Goal: Task Accomplishment & Management: Manage account settings

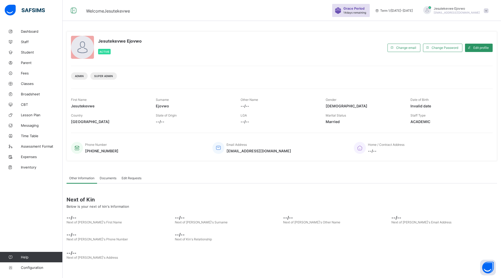
click at [28, 51] on span "Student" at bounding box center [42, 52] width 42 height 4
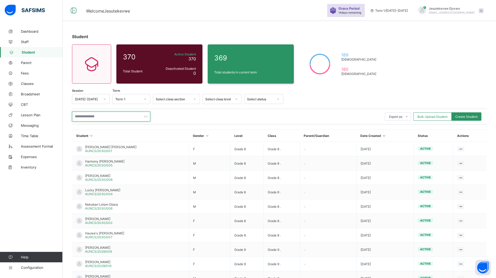
click at [110, 117] on input "text" at bounding box center [111, 117] width 78 height 10
click at [97, 116] on input "text" at bounding box center [111, 117] width 78 height 10
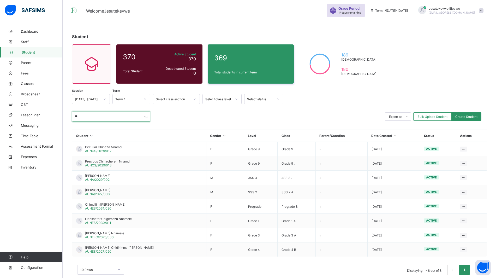
type input "*"
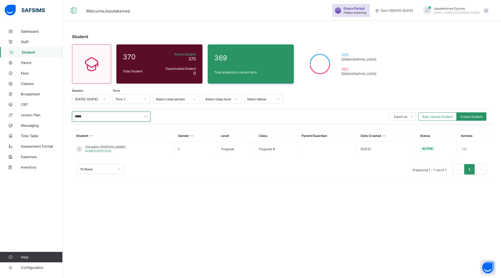
type input "*****"
click at [187, 110] on div "***** Export as Pdf Report Excel Report Excel Report (LMS) Bulk Upload Student …" at bounding box center [282, 117] width 420 height 16
click at [0, 0] on div "Edit Student" at bounding box center [0, 0] width 0 height 0
select select "**"
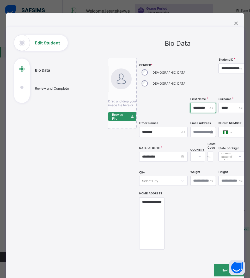
click at [191, 109] on input "*********" at bounding box center [204, 108] width 26 height 10
paste input "text"
type input "********"
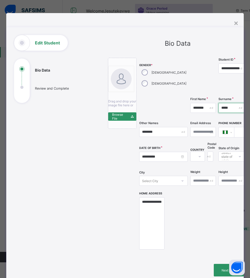
click at [219, 108] on input "*****" at bounding box center [232, 108] width 27 height 10
paste input "*"
type input "******"
click at [147, 131] on input "********" at bounding box center [163, 132] width 49 height 10
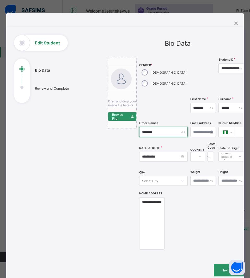
click at [147, 131] on input "********" at bounding box center [163, 132] width 49 height 10
paste input "text"
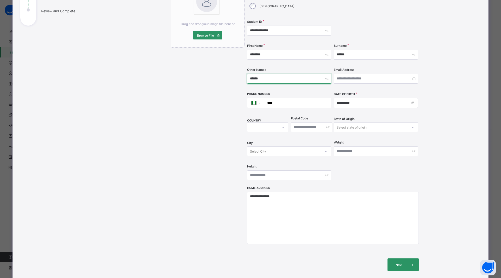
scroll to position [51, 0]
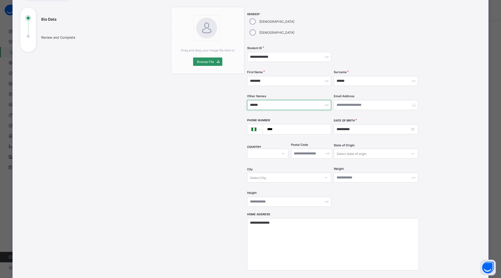
type input "******"
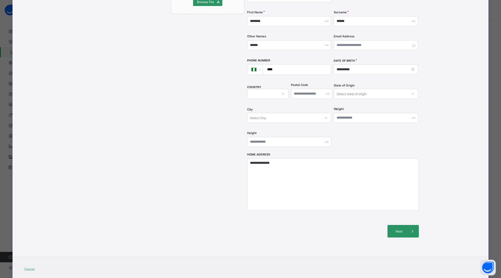
scroll to position [116, 0]
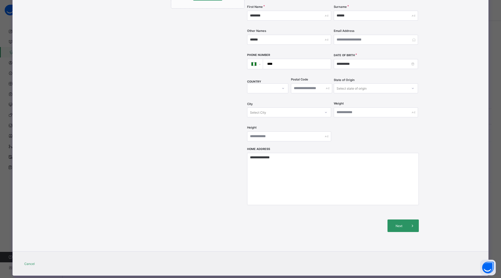
click at [402, 224] on span "Next" at bounding box center [399, 226] width 15 height 4
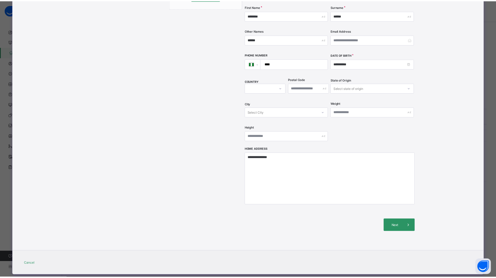
scroll to position [0, 0]
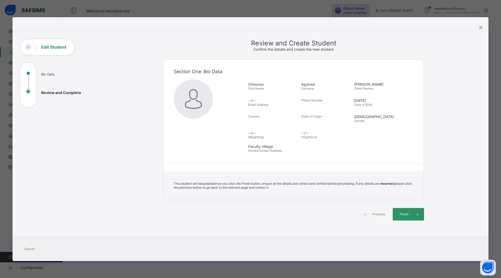
click at [404, 215] on span "Finish" at bounding box center [404, 214] width 15 height 4
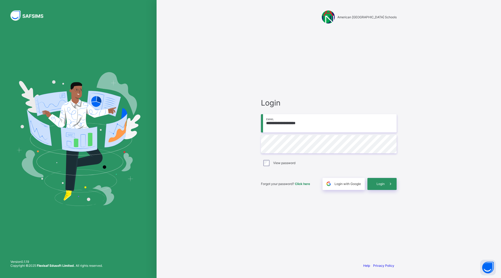
click at [378, 185] on span "Login" at bounding box center [381, 184] width 8 height 4
click at [11, 221] on div at bounding box center [78, 139] width 157 height 278
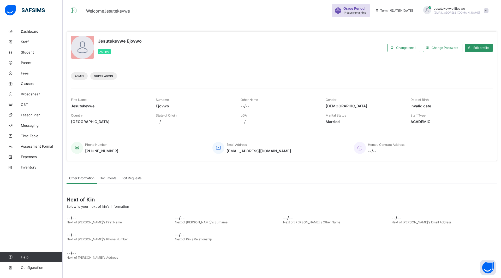
click at [29, 53] on span "Student" at bounding box center [42, 52] width 42 height 4
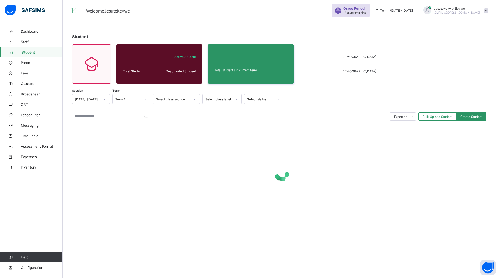
click at [443, 118] on span "Bulk Upload Student" at bounding box center [438, 117] width 30 height 4
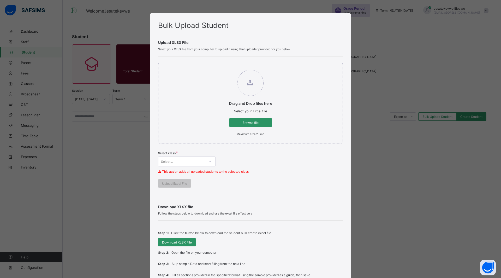
click at [244, 123] on span "Browse file" at bounding box center [250, 123] width 35 height 4
click at [224, 67] on input "Drag and Drop files here Select your Excel file Browse file Maximum size 2.5mb" at bounding box center [224, 67] width 0 height 0
type input "**********"
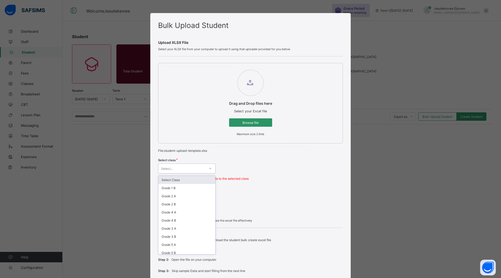
click at [167, 167] on div "Select..." at bounding box center [167, 168] width 12 height 10
click at [177, 235] on div "Grade 3 B" at bounding box center [187, 236] width 57 height 8
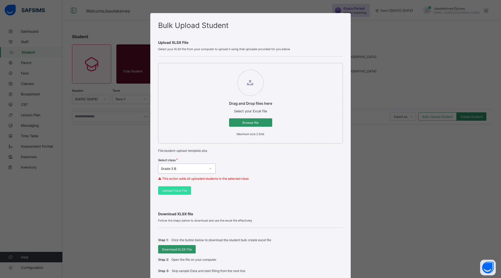
click at [265, 173] on div "Select class option Grade 3 B, selected. 0 results available. Select is focused…" at bounding box center [250, 171] width 185 height 31
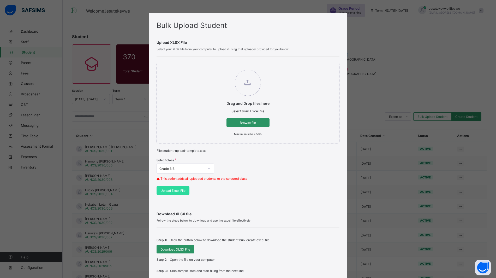
click at [165, 190] on span "Upload Excel File" at bounding box center [173, 191] width 25 height 4
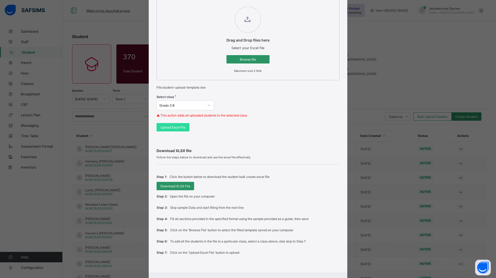
scroll to position [90, 0]
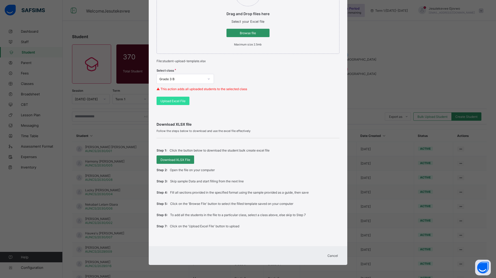
click at [334, 256] on span "Cancel" at bounding box center [333, 256] width 10 height 4
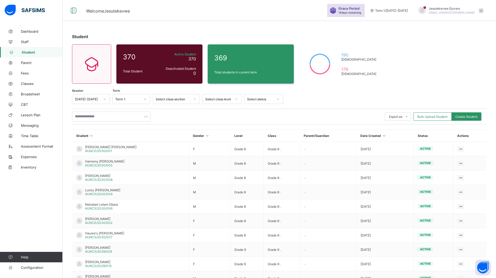
click at [434, 118] on span "Bulk Upload Student" at bounding box center [433, 117] width 30 height 4
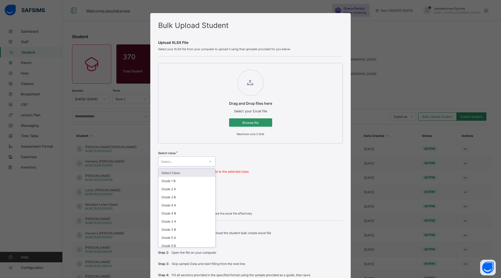
click at [201, 159] on div "Select..." at bounding box center [182, 161] width 47 height 7
click at [175, 227] on div "Grade 3 B" at bounding box center [187, 229] width 57 height 8
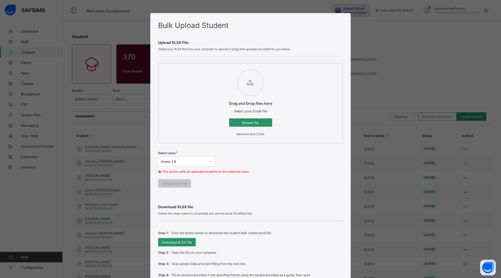
click at [249, 120] on div "Browse file" at bounding box center [250, 122] width 43 height 8
click at [224, 67] on input "Drag and Drop files here Select your Excel file Browse file Maximum size 2.5mb" at bounding box center [224, 67] width 0 height 0
type input "**********"
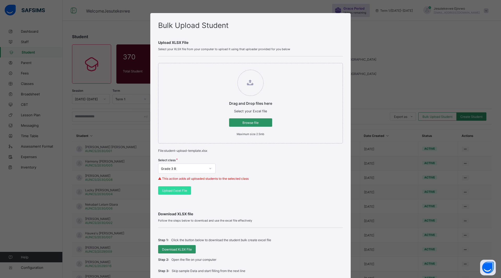
click at [176, 192] on span "Upload Excel File" at bounding box center [174, 191] width 25 height 4
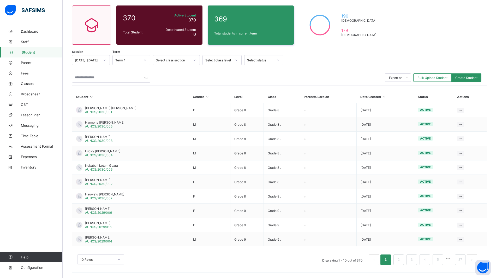
scroll to position [0, 0]
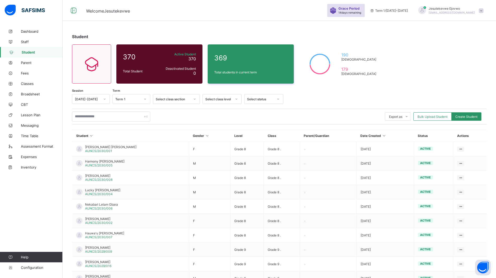
click at [28, 84] on span "Classes" at bounding box center [42, 83] width 42 height 4
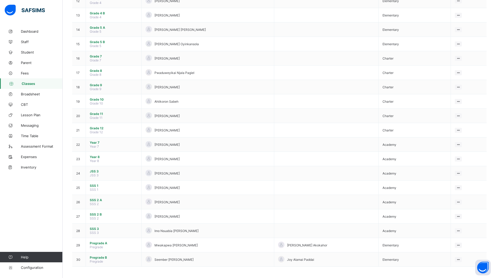
scroll to position [162, 0]
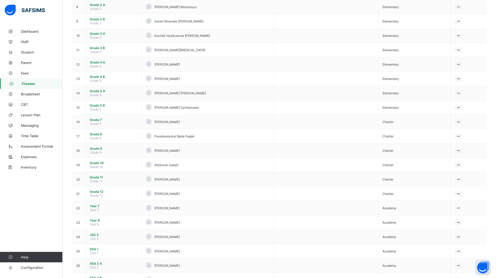
click at [99, 46] on span "Grade 3 B" at bounding box center [114, 48] width 48 height 4
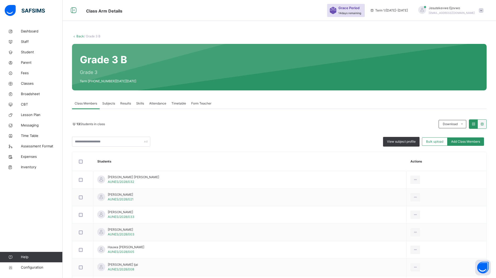
click at [31, 51] on span "Student" at bounding box center [42, 52] width 42 height 5
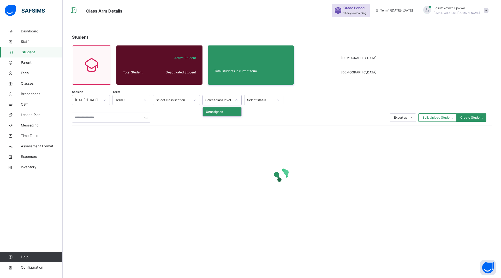
click at [226, 96] on div "Select class level" at bounding box center [217, 100] width 29 height 8
click at [248, 99] on div "Select status" at bounding box center [260, 100] width 27 height 5
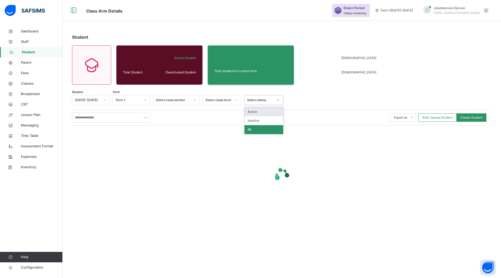
click at [191, 101] on div at bounding box center [194, 100] width 9 height 8
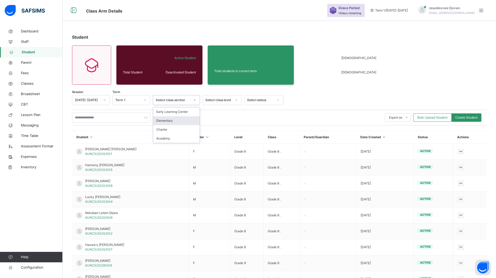
click at [172, 119] on div "Elementary" at bounding box center [176, 120] width 46 height 9
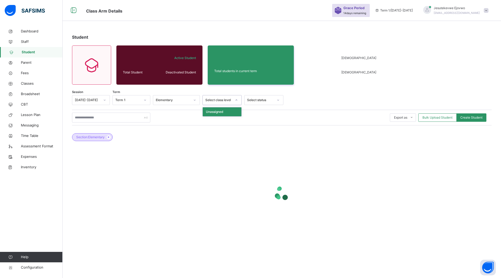
click at [219, 99] on div "Select class level" at bounding box center [219, 100] width 27 height 5
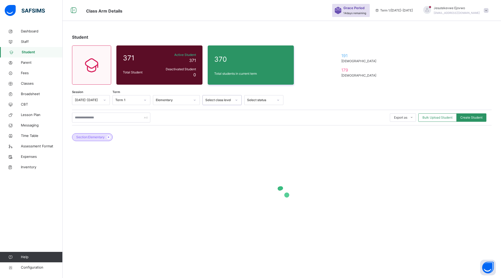
click at [237, 99] on icon at bounding box center [236, 99] width 3 height 5
click at [237, 101] on icon at bounding box center [236, 99] width 3 height 5
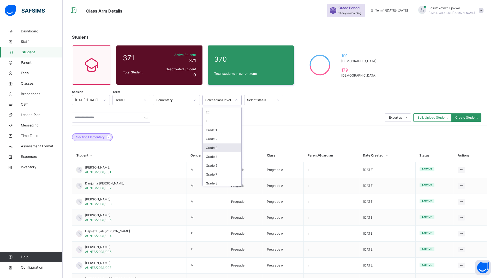
scroll to position [33, 0]
click at [217, 135] on div "Grade 3" at bounding box center [222, 132] width 39 height 9
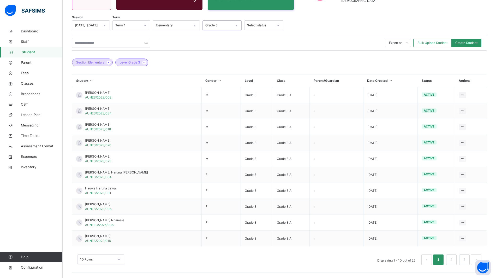
scroll to position [42, 0]
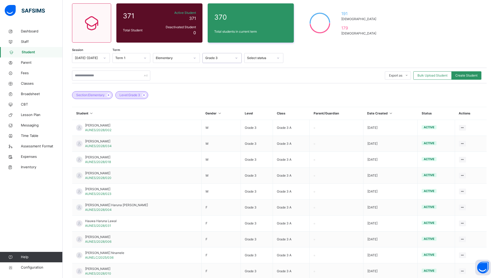
click at [30, 80] on link "Classes" at bounding box center [31, 83] width 63 height 10
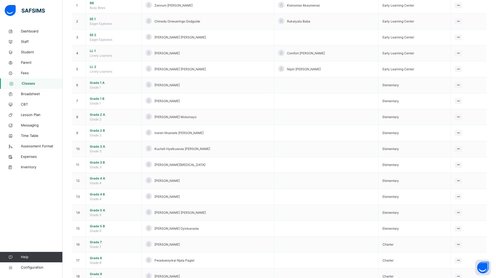
scroll to position [65, 0]
click at [104, 162] on span "Grade 3 B" at bounding box center [114, 161] width 48 height 5
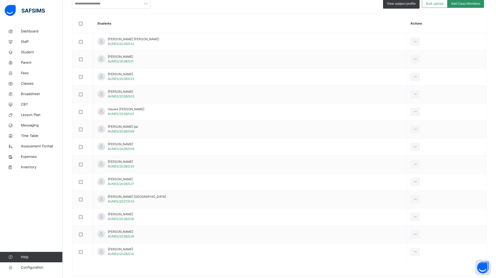
scroll to position [149, 0]
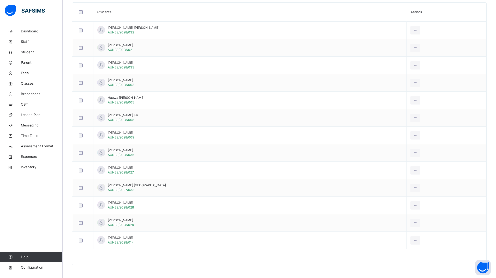
click at [0, 0] on div "Transfer Student" at bounding box center [0, 0] width 0 height 0
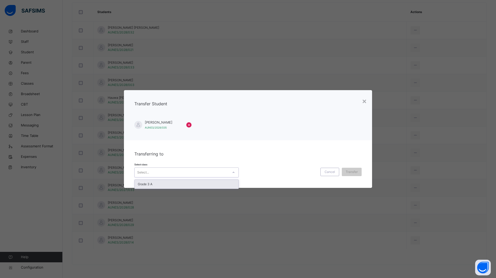
click at [138, 169] on div "Select..." at bounding box center [143, 172] width 12 height 10
click at [147, 185] on div "Grade 3 A" at bounding box center [187, 184] width 104 height 9
click at [357, 172] on span "Transfer" at bounding box center [352, 171] width 12 height 5
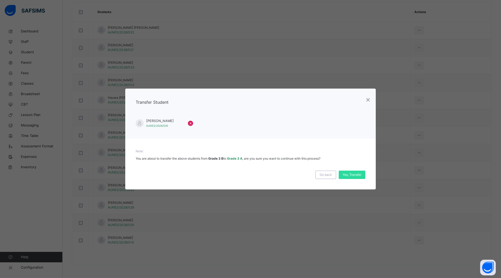
click at [356, 176] on span "Yes, Transfer" at bounding box center [352, 174] width 19 height 5
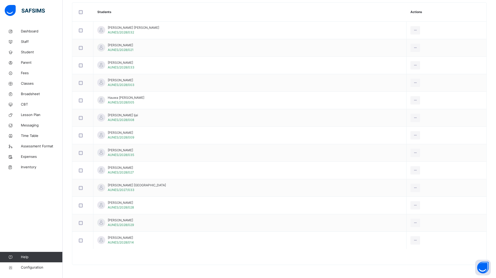
click at [133, 151] on span "[PERSON_NAME]" at bounding box center [121, 150] width 26 height 5
click at [0, 0] on div "Transfer Student" at bounding box center [0, 0] width 0 height 0
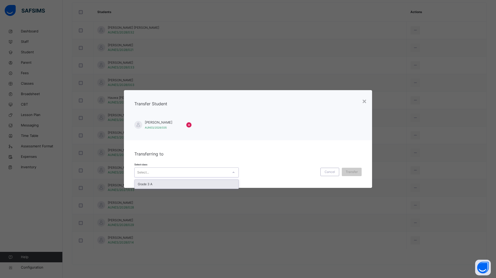
click at [189, 169] on div "Select..." at bounding box center [182, 172] width 94 height 8
click at [178, 185] on div "Grade 3 A" at bounding box center [187, 184] width 104 height 9
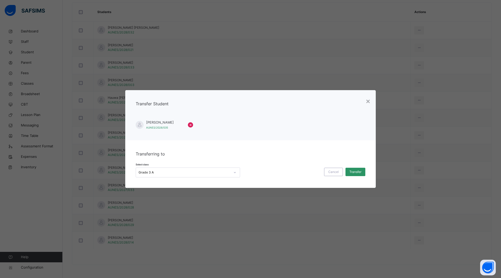
click at [361, 168] on div "Transfer" at bounding box center [356, 172] width 20 height 8
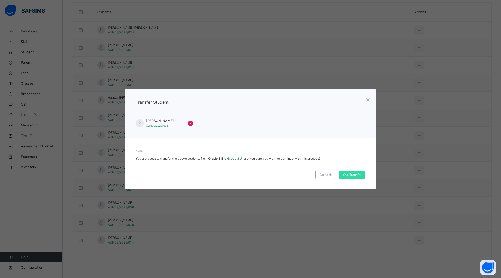
click at [341, 174] on div "Yes, Transfer" at bounding box center [352, 175] width 27 height 8
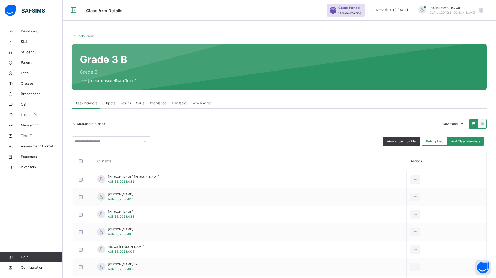
scroll to position [0, 0]
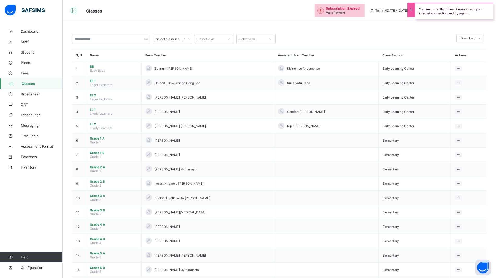
click at [31, 84] on span "Classes" at bounding box center [42, 83] width 41 height 4
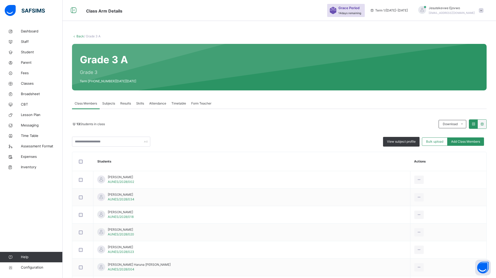
click at [107, 101] on span "Subjects" at bounding box center [108, 103] width 13 height 5
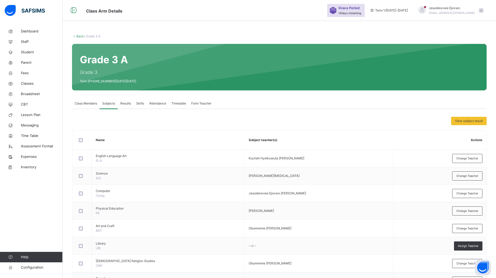
scroll to position [95, 0]
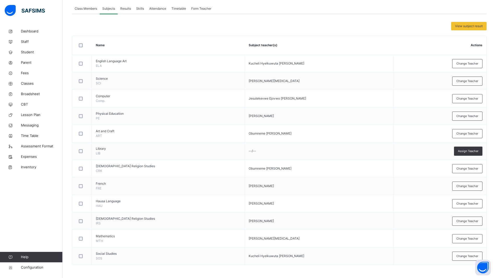
click at [474, 96] on div "Change Teacher" at bounding box center [468, 98] width 30 height 9
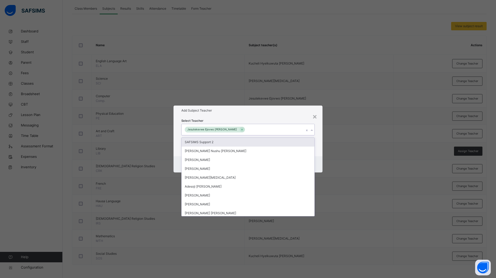
click at [265, 131] on div "Jesutekevwe Ejovwo [PERSON_NAME]" at bounding box center [243, 129] width 123 height 11
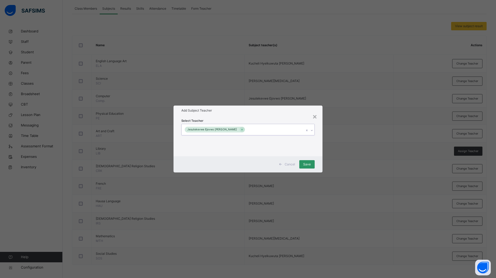
click at [265, 131] on div "Jesutekevwe Ejovwo [PERSON_NAME]" at bounding box center [243, 129] width 123 height 11
click at [283, 137] on div "Select Teacher Jesutekevwe Ejovwo [PERSON_NAME]" at bounding box center [247, 136] width 133 height 36
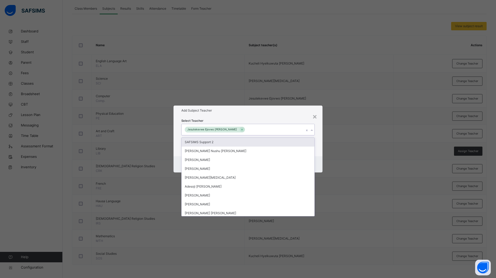
click at [280, 132] on div "Jesutekevwe Ejovwo [PERSON_NAME]" at bounding box center [243, 129] width 123 height 11
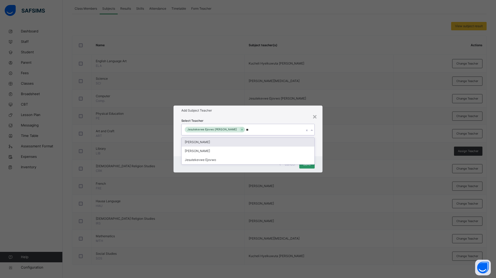
type input "***"
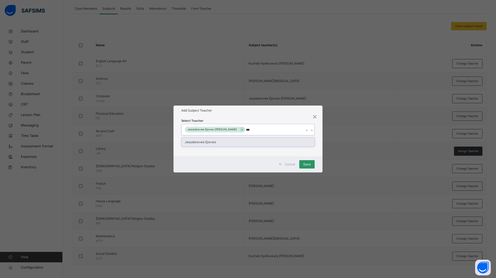
click at [219, 142] on div "Jesutekevwe Ejovwo" at bounding box center [248, 142] width 133 height 9
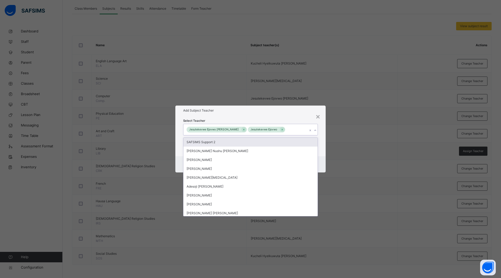
click at [283, 111] on h1 "Add Subject Teacher" at bounding box center [250, 110] width 135 height 5
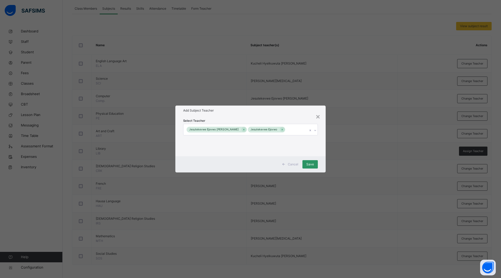
click at [310, 162] on span "Save" at bounding box center [311, 164] width 8 height 5
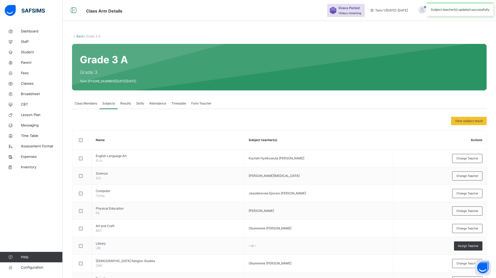
click at [81, 37] on link "Back" at bounding box center [81, 36] width 8 height 4
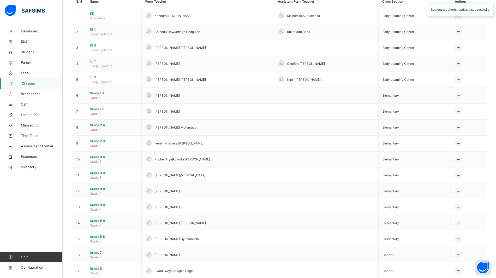
scroll to position [65, 0]
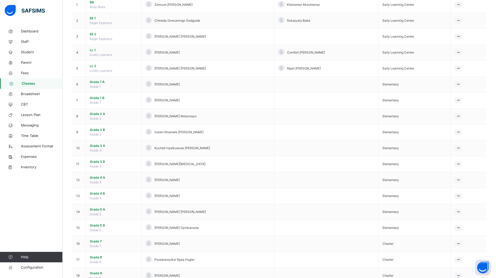
click at [95, 161] on span "Grade 3 B" at bounding box center [114, 161] width 48 height 5
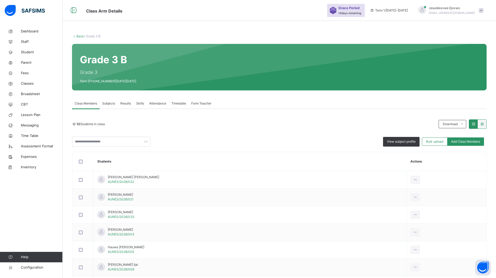
click at [110, 103] on span "Subjects" at bounding box center [108, 103] width 13 height 5
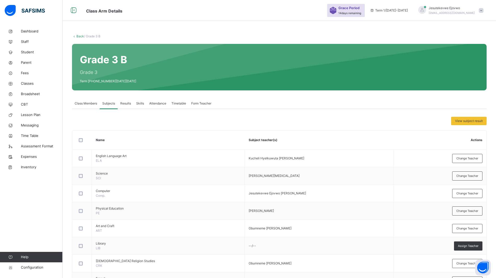
scroll to position [95, 0]
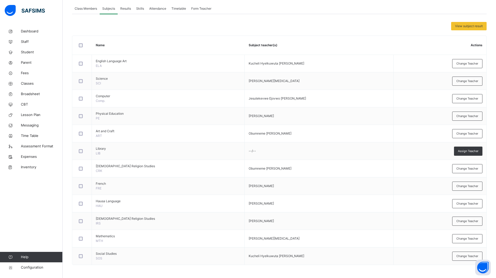
click at [477, 98] on span "Change Teacher" at bounding box center [468, 98] width 22 height 4
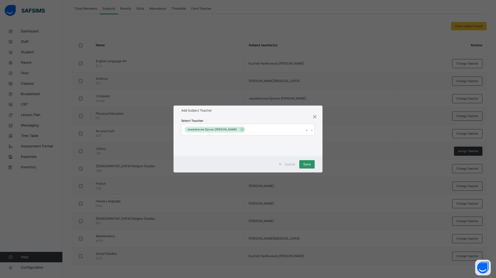
click at [253, 131] on div "Jesutekevwe Ejovwo [PERSON_NAME]" at bounding box center [243, 129] width 123 height 11
click at [252, 127] on div "Jesutekevwe Ejovwo [PERSON_NAME]" at bounding box center [243, 129] width 123 height 11
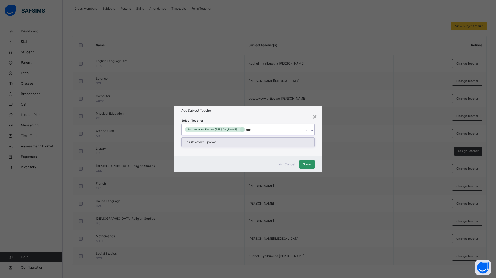
type input "****"
click at [261, 115] on div "Add Subject Teacher" at bounding box center [248, 110] width 149 height 10
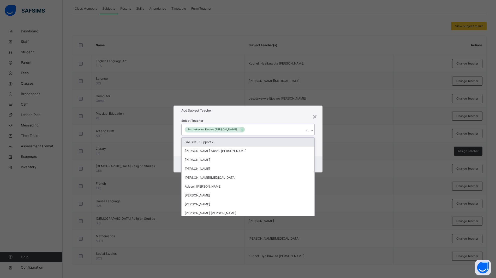
click at [243, 128] on div "Jesutekevwe Ejovwo [PERSON_NAME]" at bounding box center [243, 129] width 123 height 11
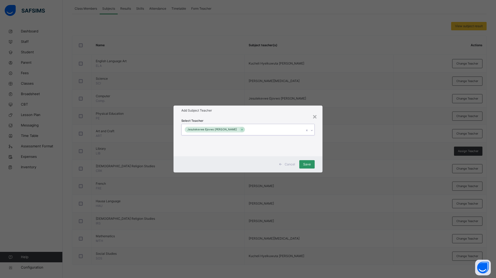
click at [243, 128] on div "Jesutekevwe Ejovwo [PERSON_NAME]" at bounding box center [243, 129] width 123 height 11
type input "****"
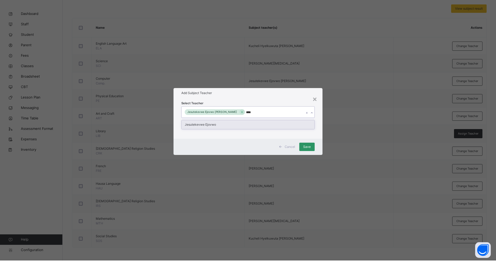
click at [233, 143] on div "Jesutekevwe Ejovwo" at bounding box center [248, 142] width 133 height 9
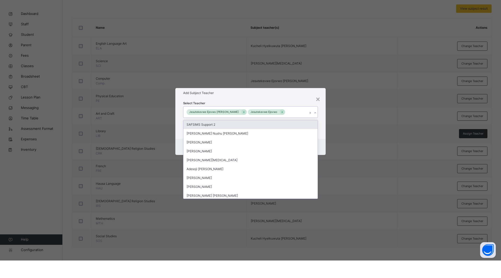
drag, startPoint x: 257, startPoint y: 119, endPoint x: 325, endPoint y: 128, distance: 68.2
click at [257, 102] on div "× Add Subject Teacher Select Teacher option Jesutekevwe Ejovwo, selected. optio…" at bounding box center [250, 139] width 501 height 278
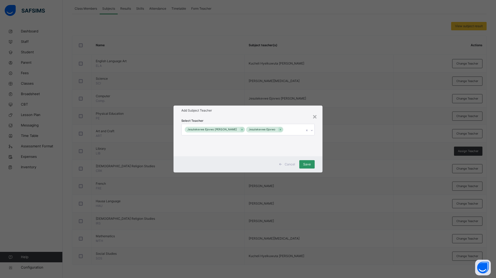
click at [308, 166] on span "Save" at bounding box center [307, 164] width 8 height 5
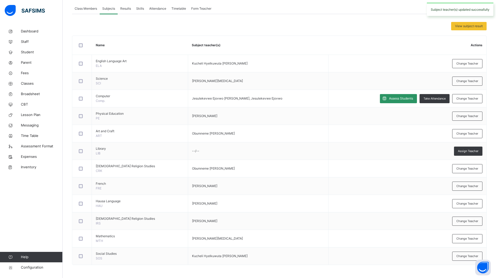
click at [401, 100] on span "Assess Students" at bounding box center [401, 98] width 24 height 5
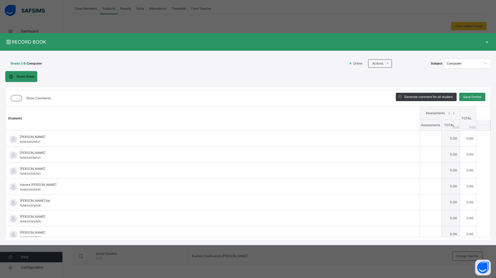
click at [0, 0] on ul "Download Empty Score Sheet Upload/map score sheet" at bounding box center [0, 0] width 0 height 0
click at [0, 0] on li "Download Empty Score Sheet" at bounding box center [0, 0] width 0 height 0
click at [488, 43] on div "×" at bounding box center [487, 41] width 8 height 7
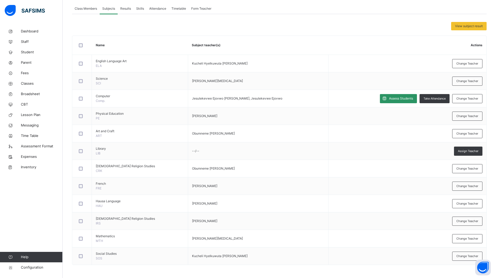
scroll to position [0, 0]
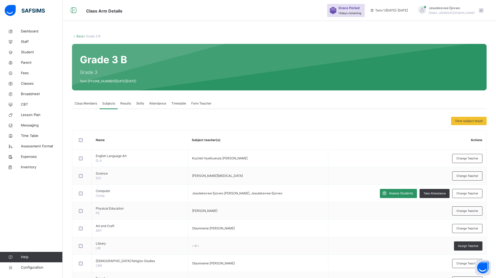
click at [78, 35] on link "Back" at bounding box center [81, 36] width 8 height 4
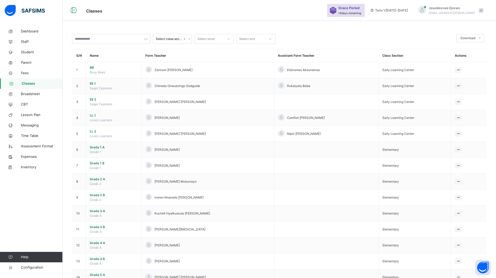
click at [102, 210] on span "Grade 3 A" at bounding box center [114, 211] width 48 height 5
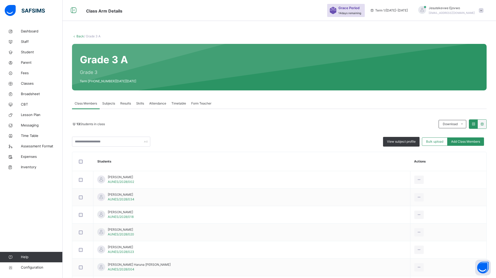
click at [110, 102] on span "Subjects" at bounding box center [108, 103] width 13 height 5
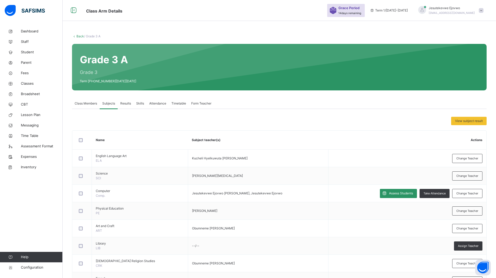
click at [409, 192] on span "Assess Students" at bounding box center [401, 193] width 24 height 5
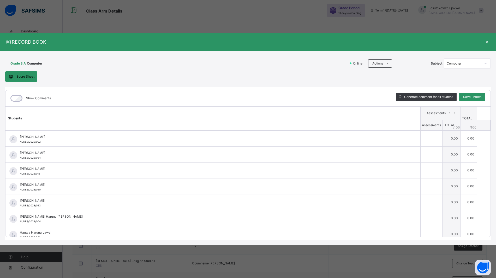
click at [382, 60] on div "Actions" at bounding box center [380, 63] width 24 height 8
click at [0, 0] on li "Download Empty Score Sheet" at bounding box center [0, 0] width 0 height 0
click at [489, 42] on div "×" at bounding box center [487, 41] width 8 height 7
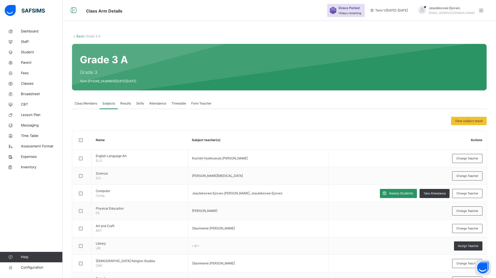
click at [93, 105] on span "Class Members" at bounding box center [86, 103] width 22 height 5
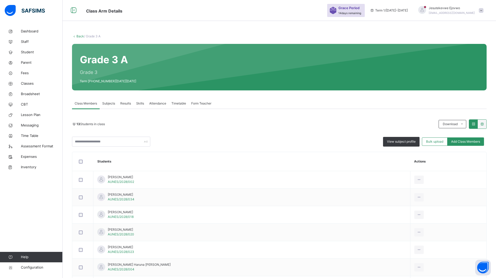
click at [403, 144] on span "View subject profile" at bounding box center [401, 141] width 29 height 5
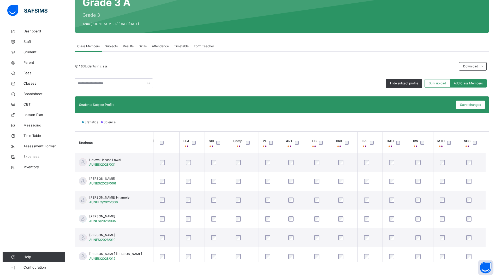
scroll to position [103, 0]
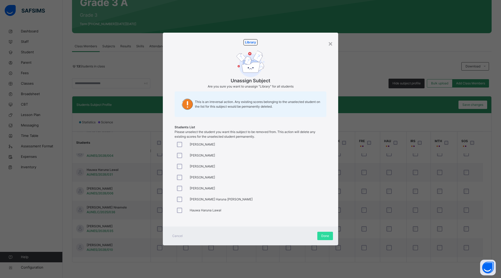
click at [326, 235] on span "Done" at bounding box center [325, 235] width 8 height 5
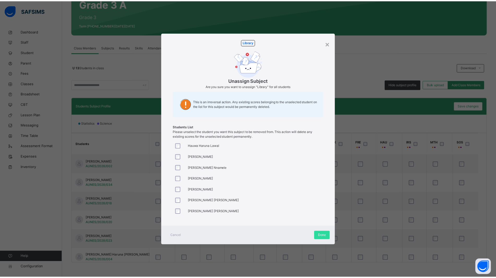
scroll to position [57, 0]
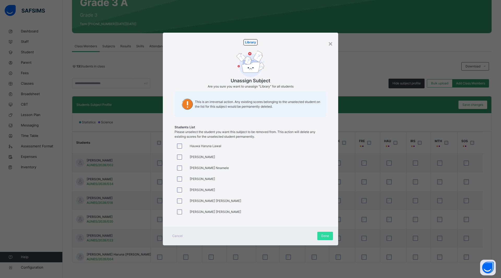
click at [326, 234] on span "Done" at bounding box center [325, 235] width 8 height 5
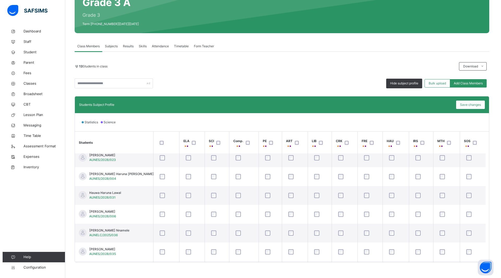
scroll to position [65, 0]
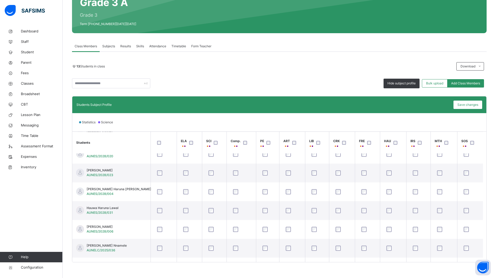
click at [311, 190] on div at bounding box center [317, 191] width 13 height 5
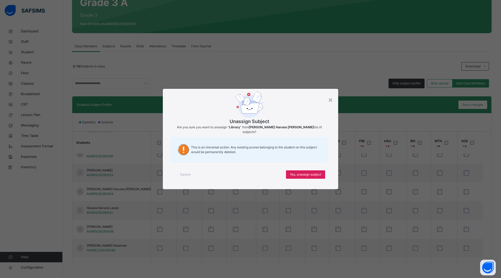
click at [299, 172] on span "Yes, unassign subject" at bounding box center [305, 174] width 31 height 5
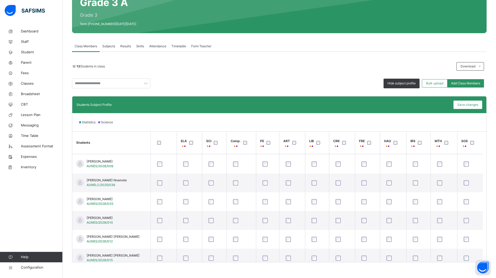
scroll to position [136, 0]
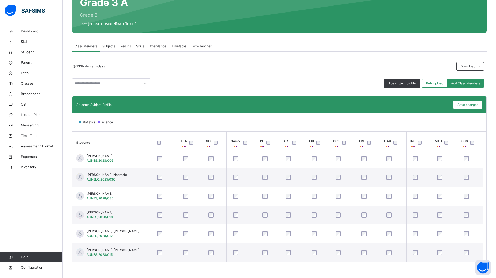
click at [470, 104] on span "Save changes" at bounding box center [468, 104] width 21 height 5
click at [471, 105] on span "Save changes" at bounding box center [468, 104] width 21 height 5
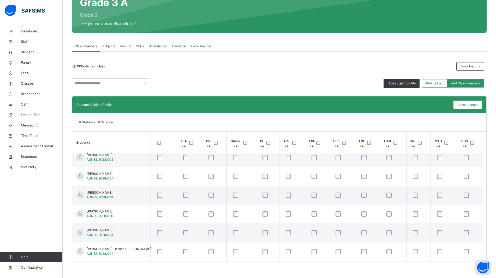
scroll to position [0, 0]
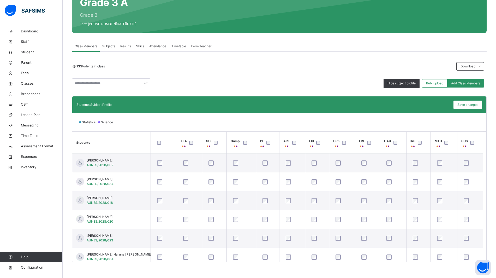
click at [477, 104] on span "Save changes" at bounding box center [468, 104] width 21 height 5
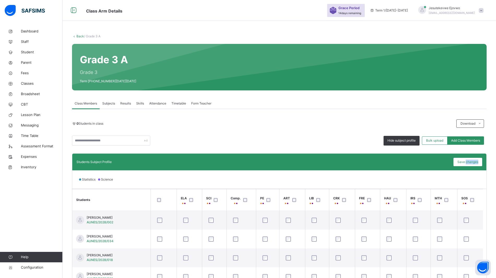
click at [79, 36] on link "Back" at bounding box center [81, 36] width 8 height 4
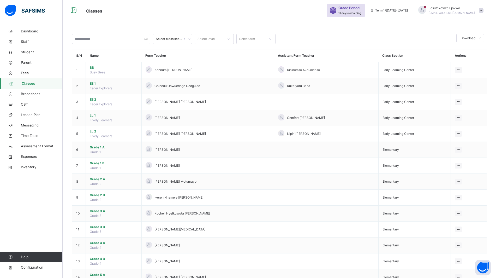
click at [99, 227] on span "Grade 3 B" at bounding box center [114, 227] width 48 height 5
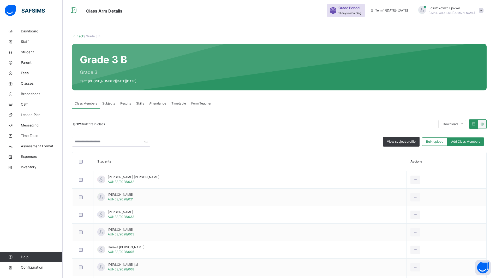
click at [403, 144] on div "View subject profile" at bounding box center [401, 142] width 37 height 10
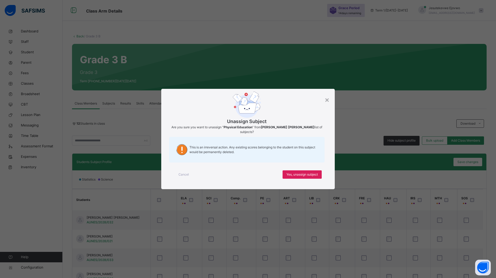
click at [306, 175] on span "Yes, unassign subject" at bounding box center [302, 174] width 31 height 5
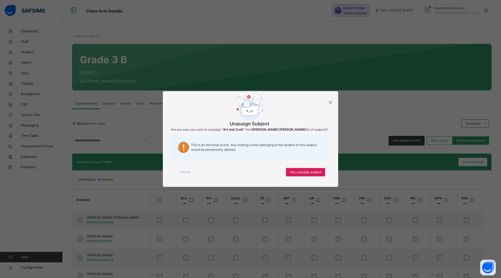
click at [299, 172] on span "Yes, unassign subject" at bounding box center [305, 172] width 31 height 5
click at [313, 174] on span "Yes, unassign subject" at bounding box center [305, 172] width 31 height 5
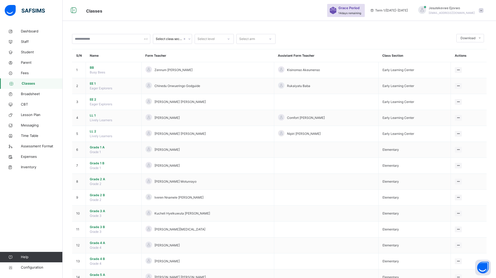
click at [94, 227] on span "Grade 3 B" at bounding box center [114, 227] width 48 height 5
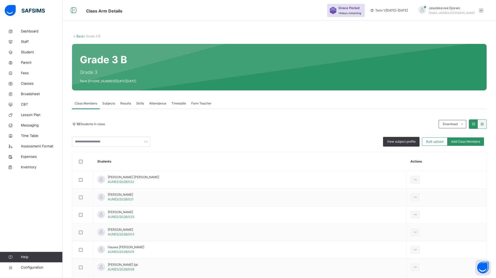
click at [398, 145] on div "View subject profile" at bounding box center [401, 142] width 37 height 10
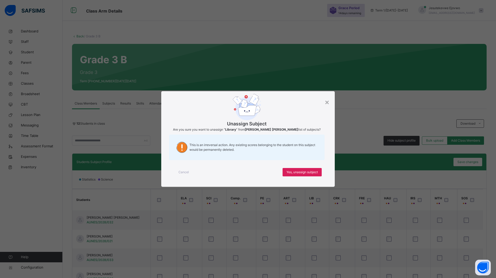
click at [312, 172] on span "Yes, unassign subject" at bounding box center [302, 172] width 31 height 5
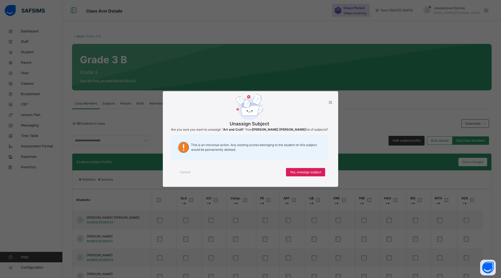
click at [293, 168] on div "Yes, unassign subject" at bounding box center [305, 172] width 39 height 8
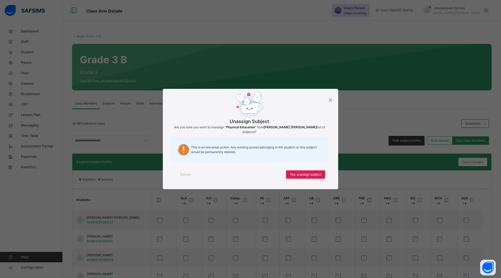
click at [296, 170] on div "Yes, unassign subject" at bounding box center [305, 174] width 39 height 8
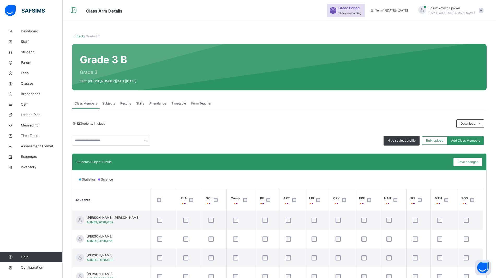
click at [462, 162] on div "Save changes" at bounding box center [468, 162] width 29 height 8
click at [109, 105] on span "Subjects" at bounding box center [108, 103] width 13 height 5
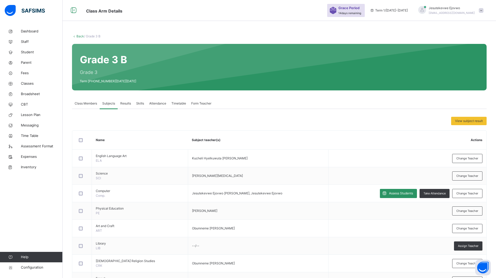
click at [413, 194] on span "Assess Students" at bounding box center [401, 193] width 24 height 5
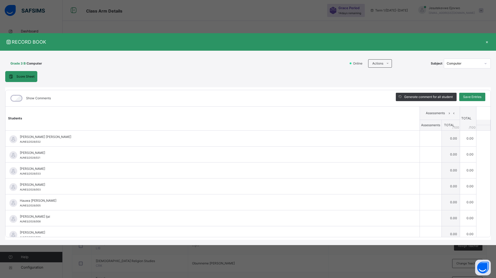
click at [382, 64] on span "Actions" at bounding box center [378, 63] width 11 height 5
click at [0, 0] on li "Download Empty Score Sheet" at bounding box center [0, 0] width 0 height 0
click at [484, 43] on div "×" at bounding box center [487, 41] width 8 height 7
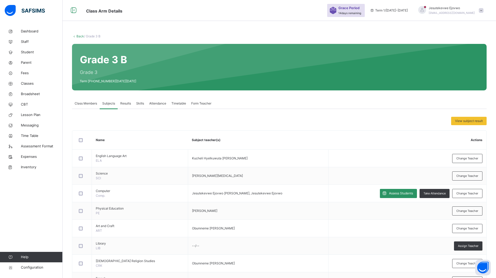
click at [80, 34] on div "Back / Grade 3 B" at bounding box center [279, 36] width 415 height 5
click at [80, 35] on link "Back" at bounding box center [81, 36] width 8 height 4
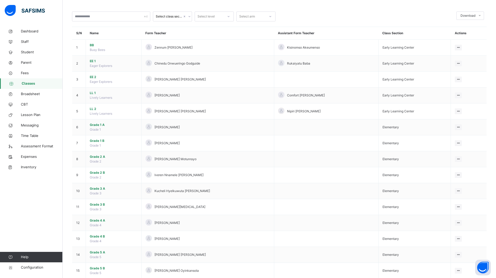
scroll to position [33, 0]
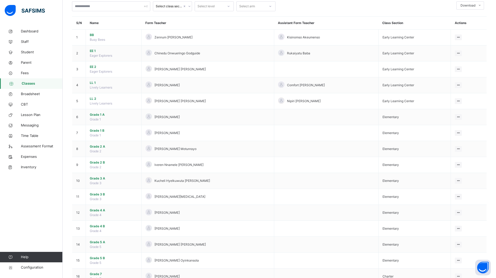
click at [102, 179] on span "Grade 3 A" at bounding box center [114, 178] width 48 height 5
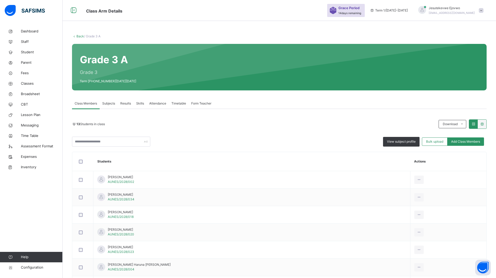
click at [108, 102] on span "Subjects" at bounding box center [108, 103] width 13 height 5
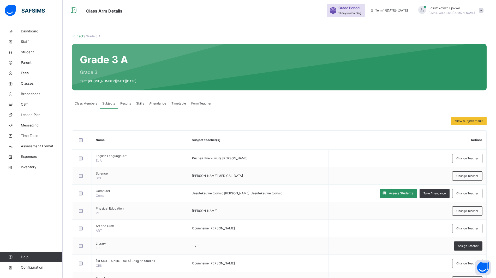
click at [397, 192] on span "Assess Students" at bounding box center [401, 193] width 24 height 5
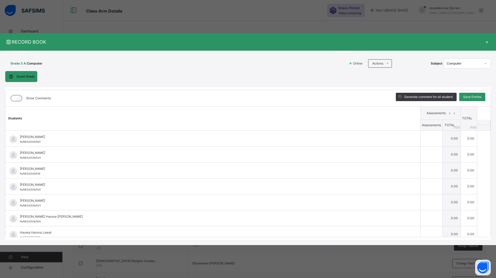
click at [0, 0] on li "Download Empty Score Sheet" at bounding box center [0, 0] width 0 height 0
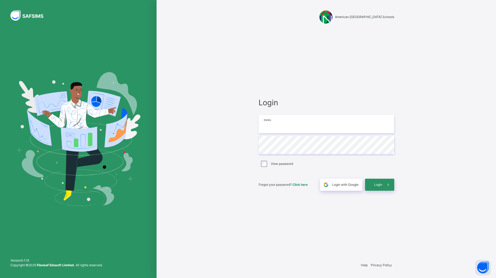
type input "**********"
